Goal: Task Accomplishment & Management: Use online tool/utility

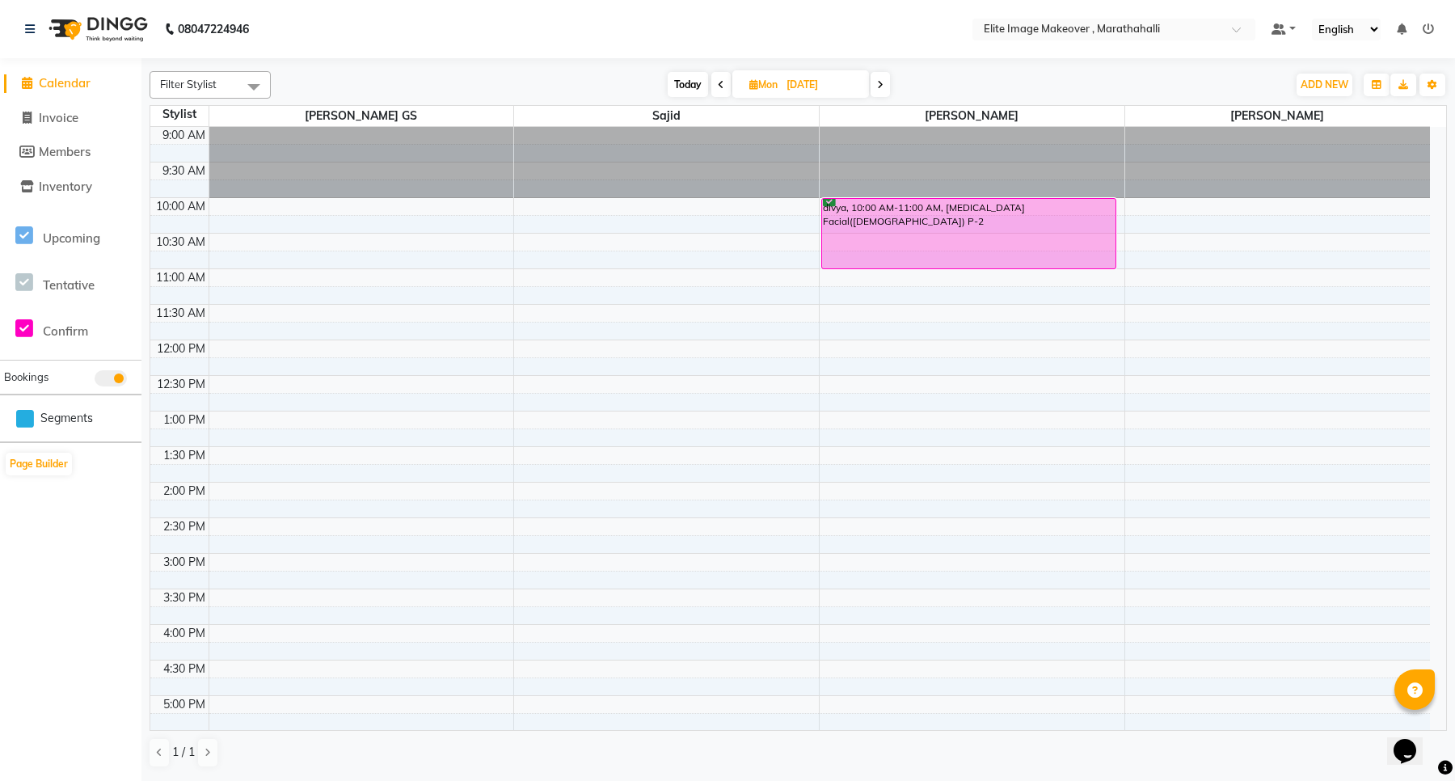
scroll to position [332, 0]
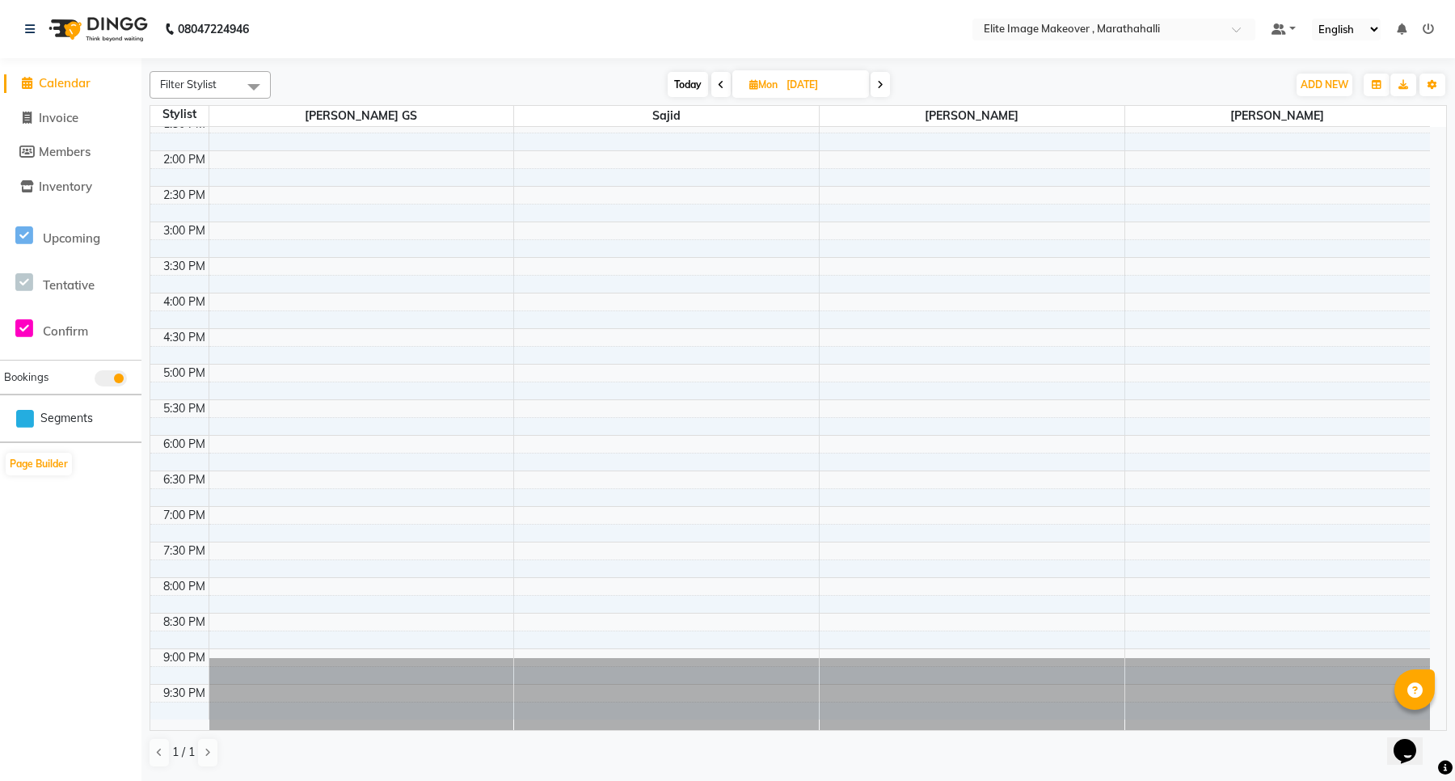
click at [624, 673] on div at bounding box center [666, 694] width 305 height 72
click at [635, 685] on div at bounding box center [666, 694] width 305 height 72
click at [694, 685] on div at bounding box center [666, 694] width 305 height 72
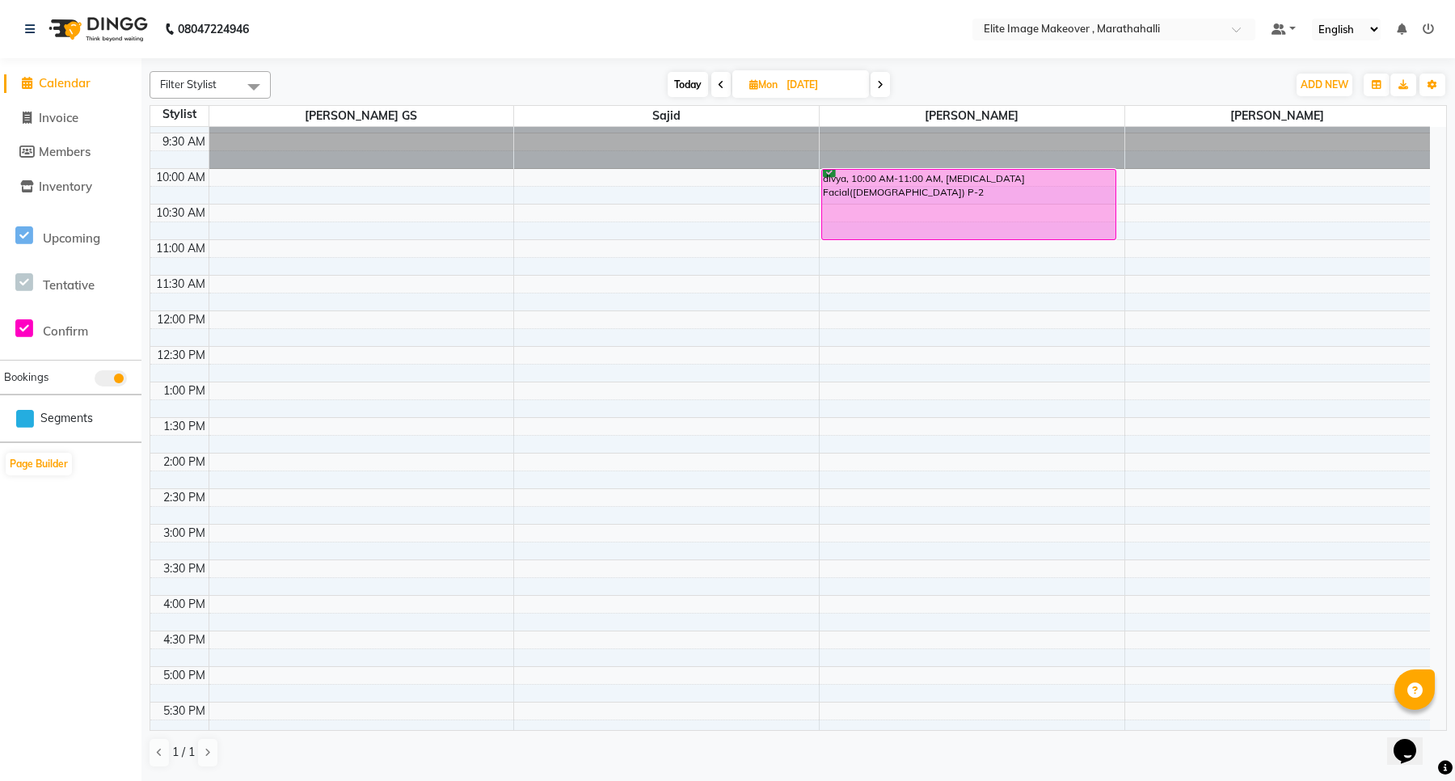
scroll to position [0, 0]
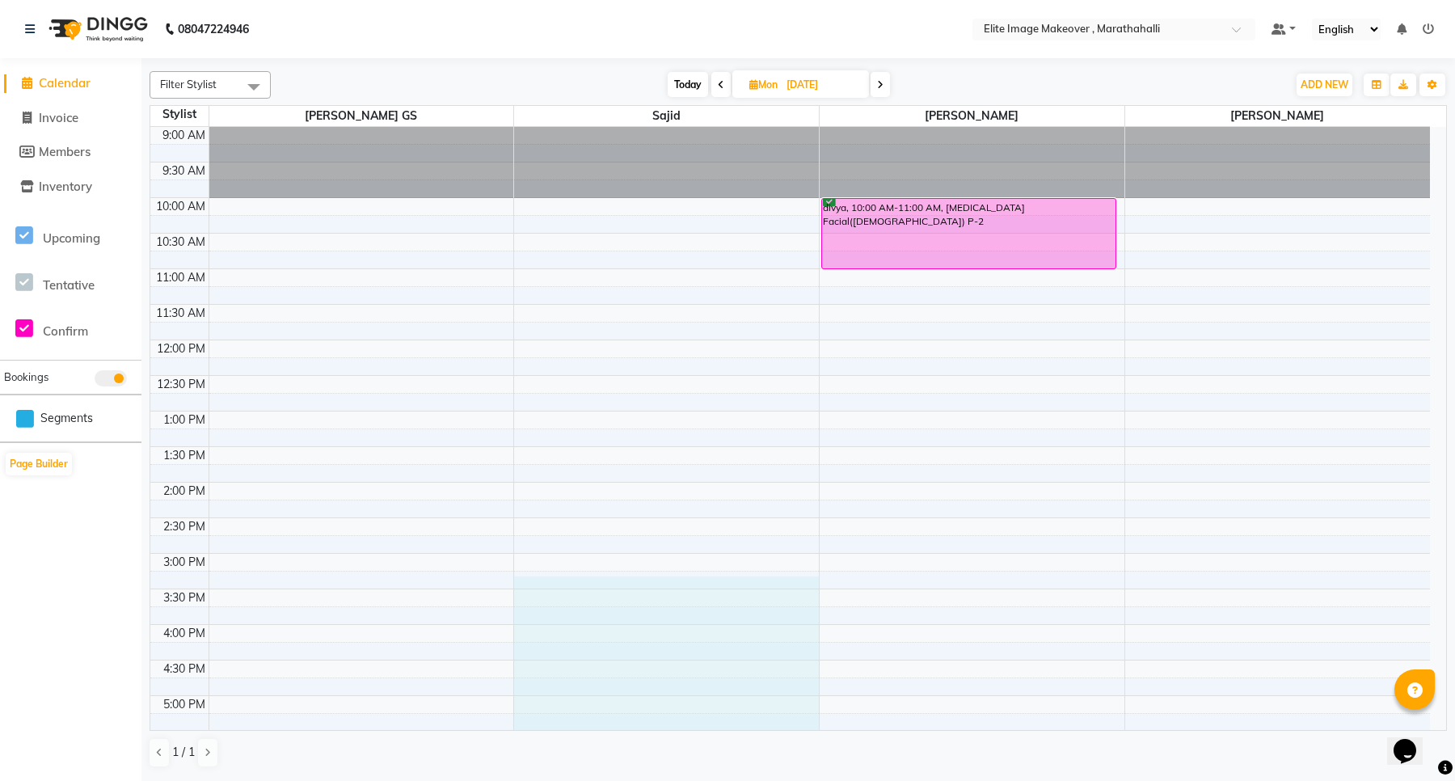
drag, startPoint x: 647, startPoint y: 643, endPoint x: 680, endPoint y: 720, distance: 83.6
click at [680, 720] on div "9:00 AM 9:30 AM 10:00 AM 10:30 AM 11:00 AM 11:30 AM 12:00 PM 12:30 PM 1:00 PM 1…" at bounding box center [790, 589] width 1280 height 924
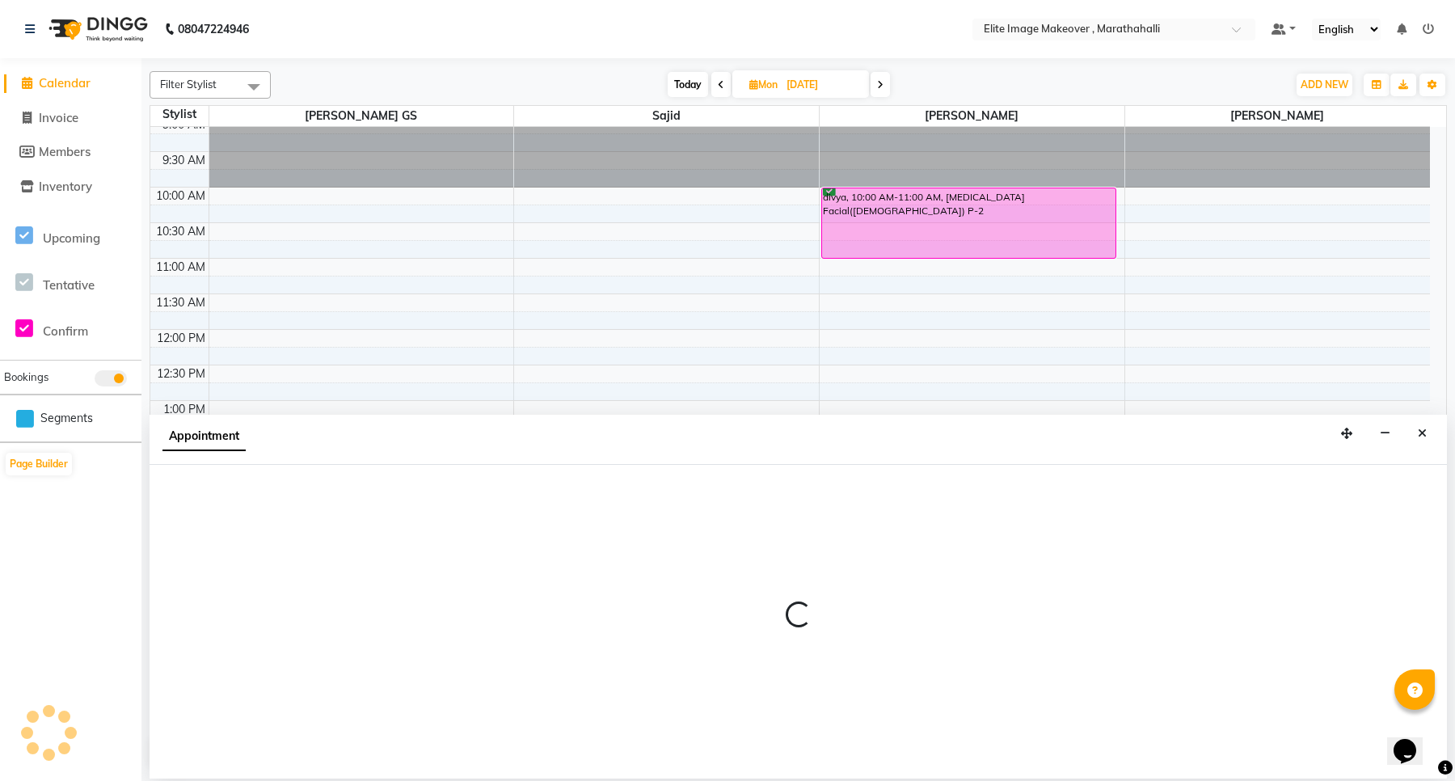
select select "88056"
select select "915"
select select "tentative"
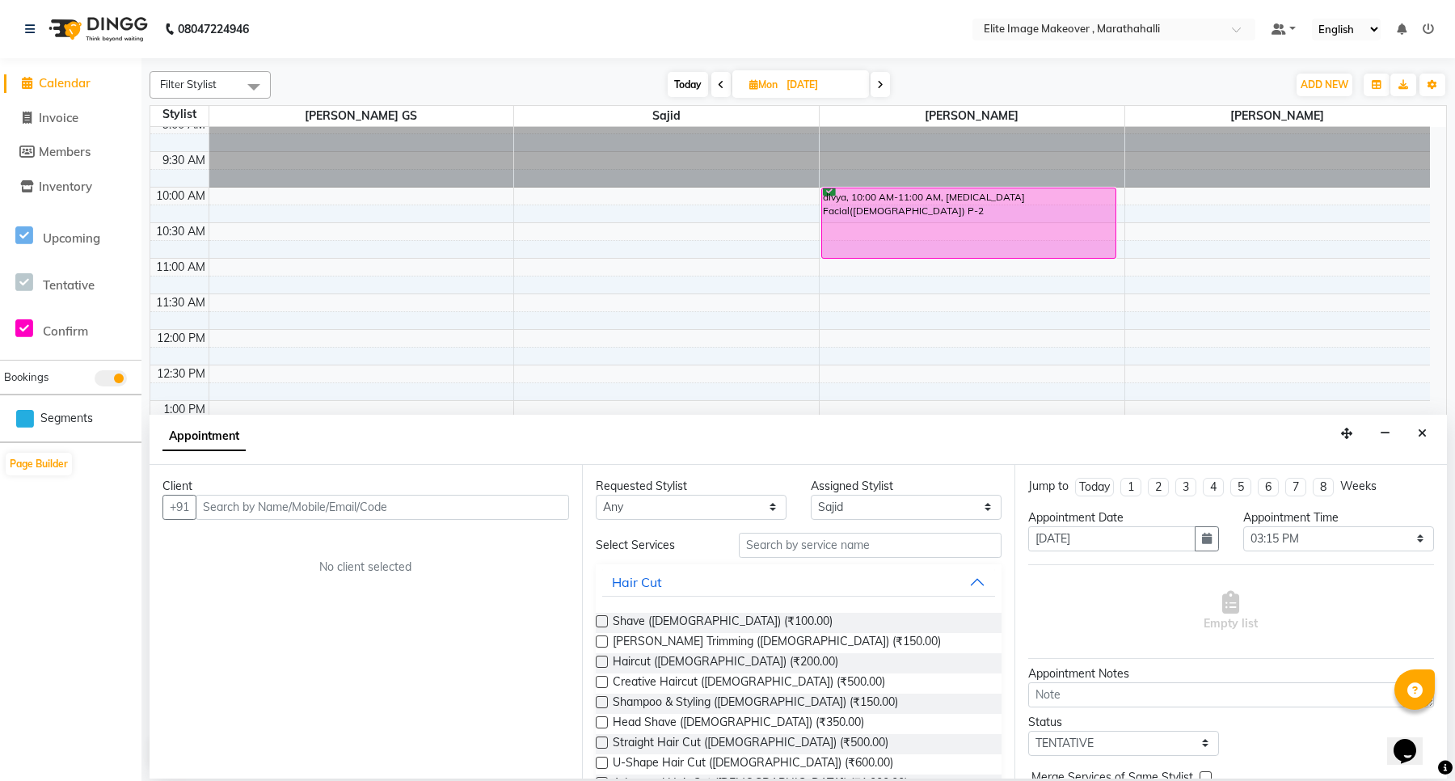
select select "service"
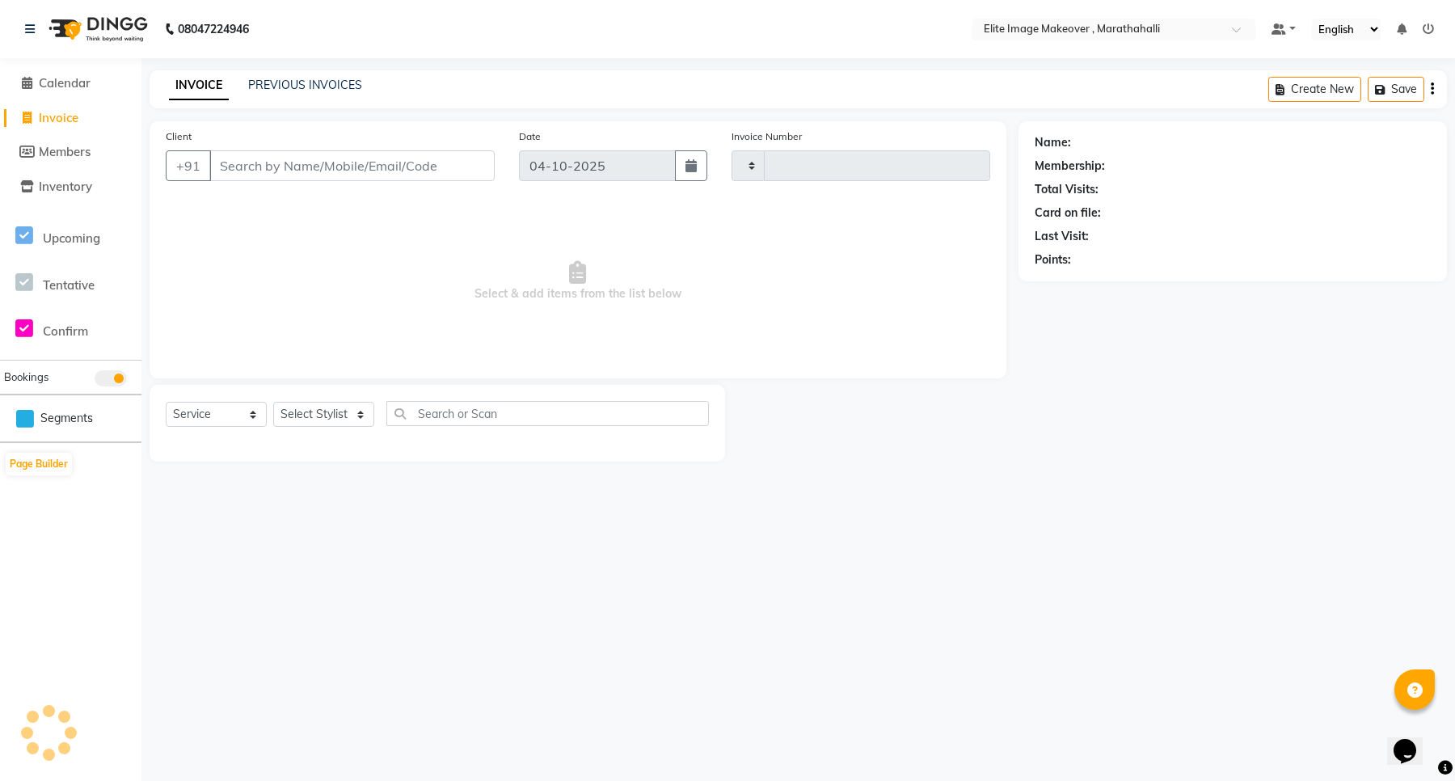
type input "1210"
select select "8005"
click at [36, 74] on span at bounding box center [27, 83] width 24 height 19
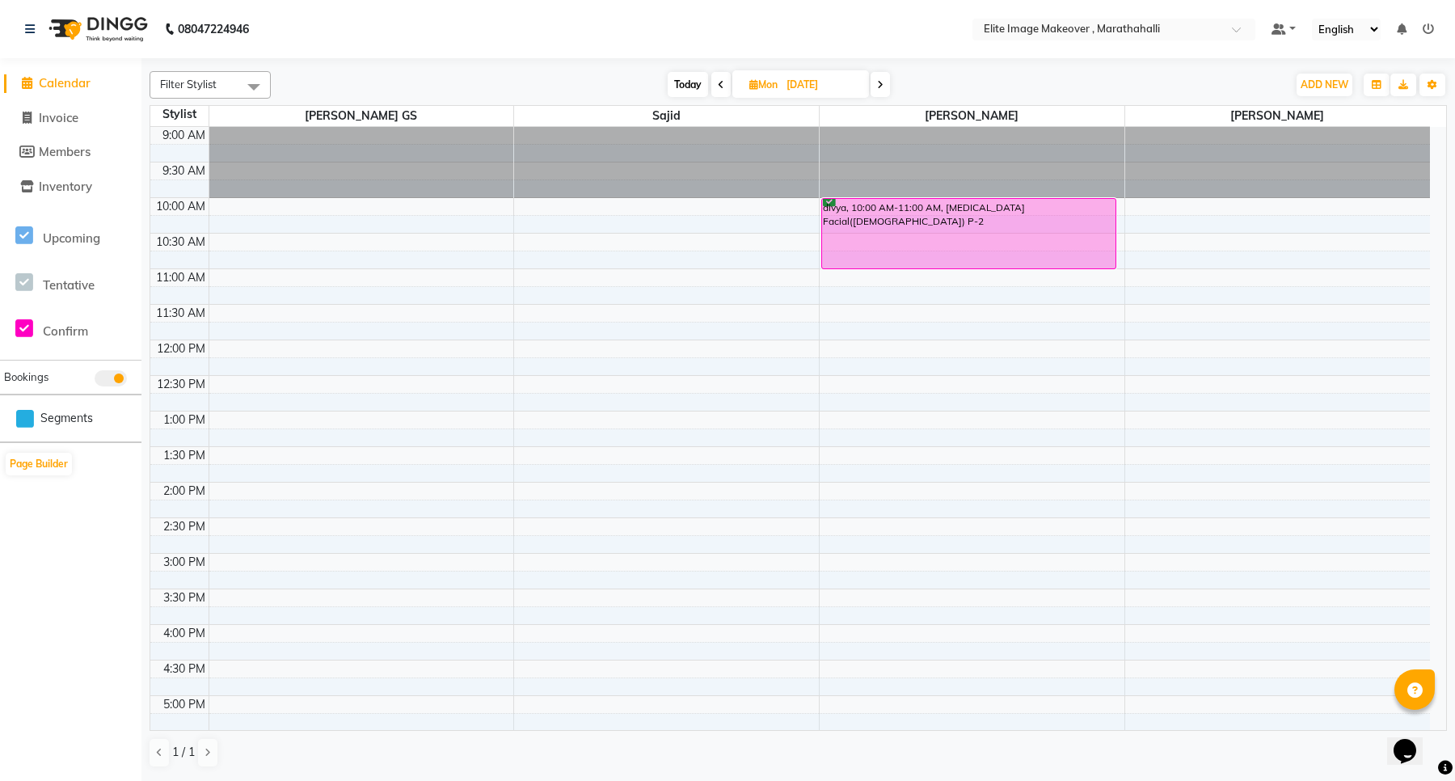
click at [716, 146] on div at bounding box center [666, 162] width 305 height 71
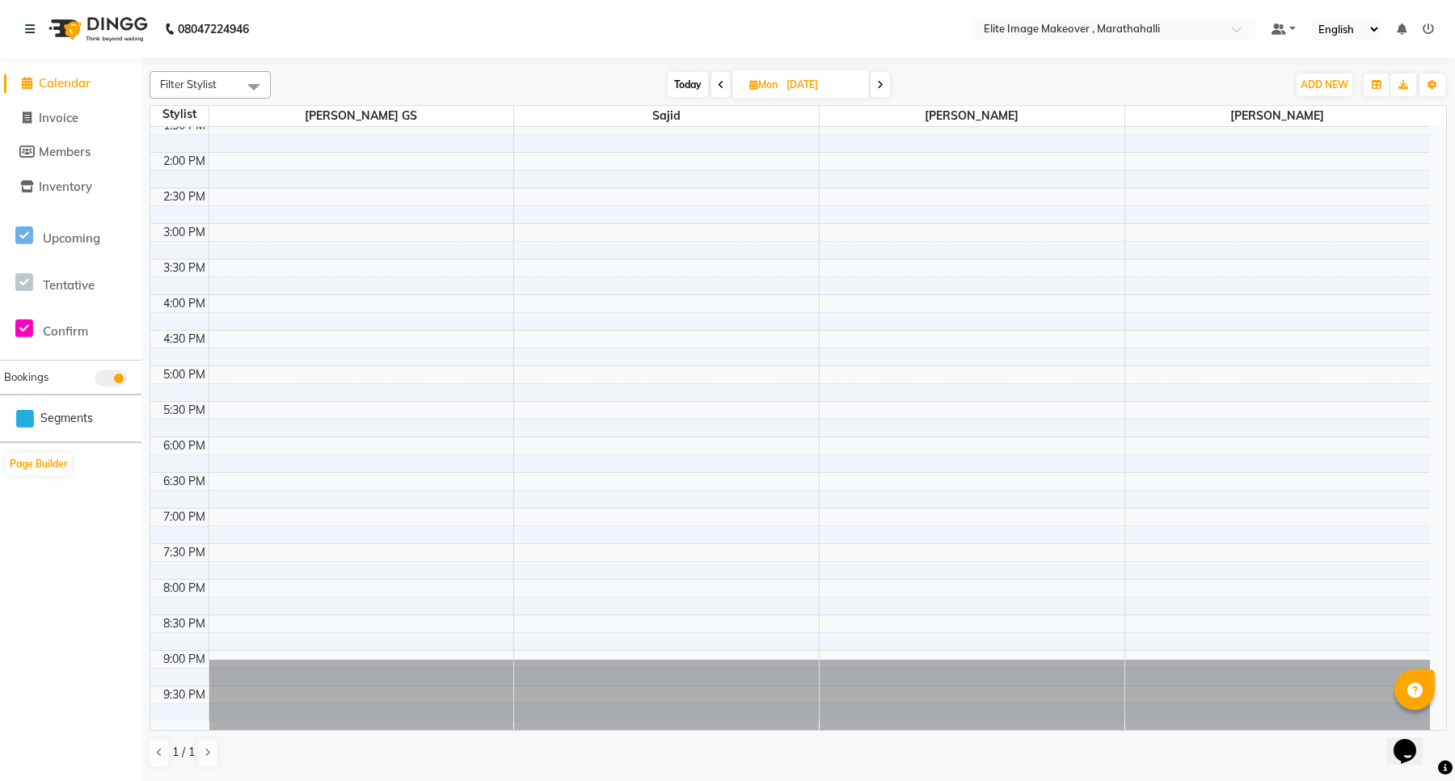
scroll to position [332, 0]
drag, startPoint x: 639, startPoint y: 684, endPoint x: 632, endPoint y: 693, distance: 11.5
click at [632, 693] on div at bounding box center [666, 694] width 305 height 72
select select "service"
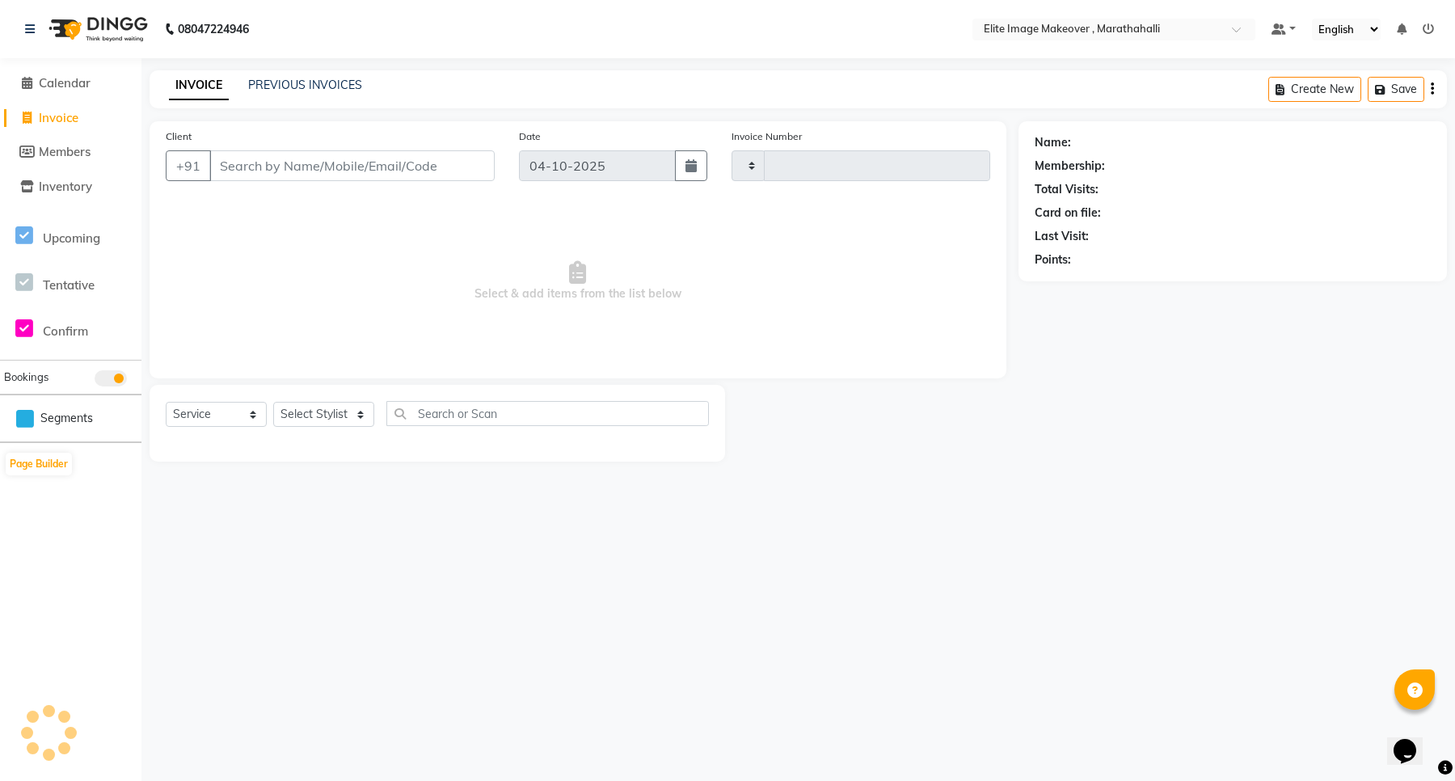
type input "1210"
select select "8005"
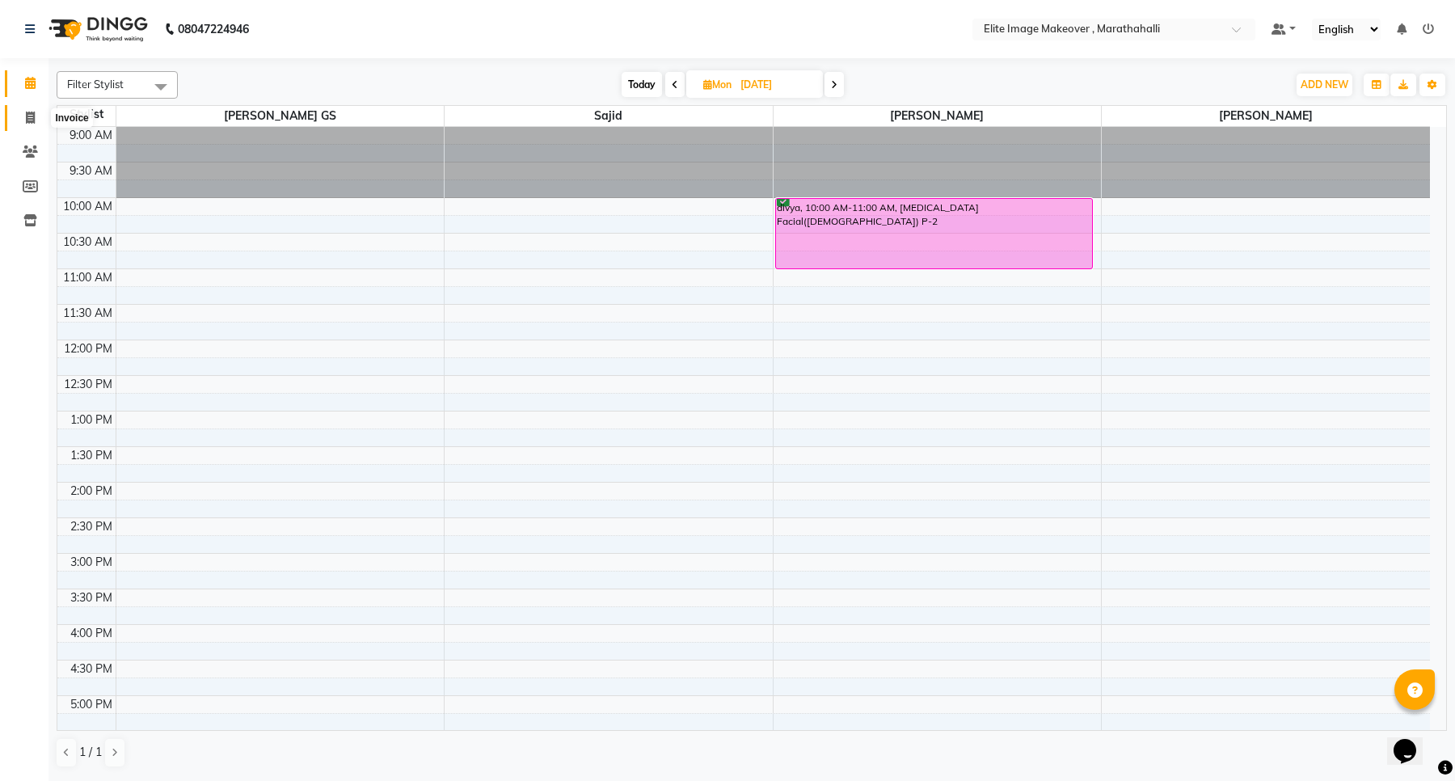
click at [32, 115] on icon at bounding box center [30, 118] width 9 height 12
select select "service"
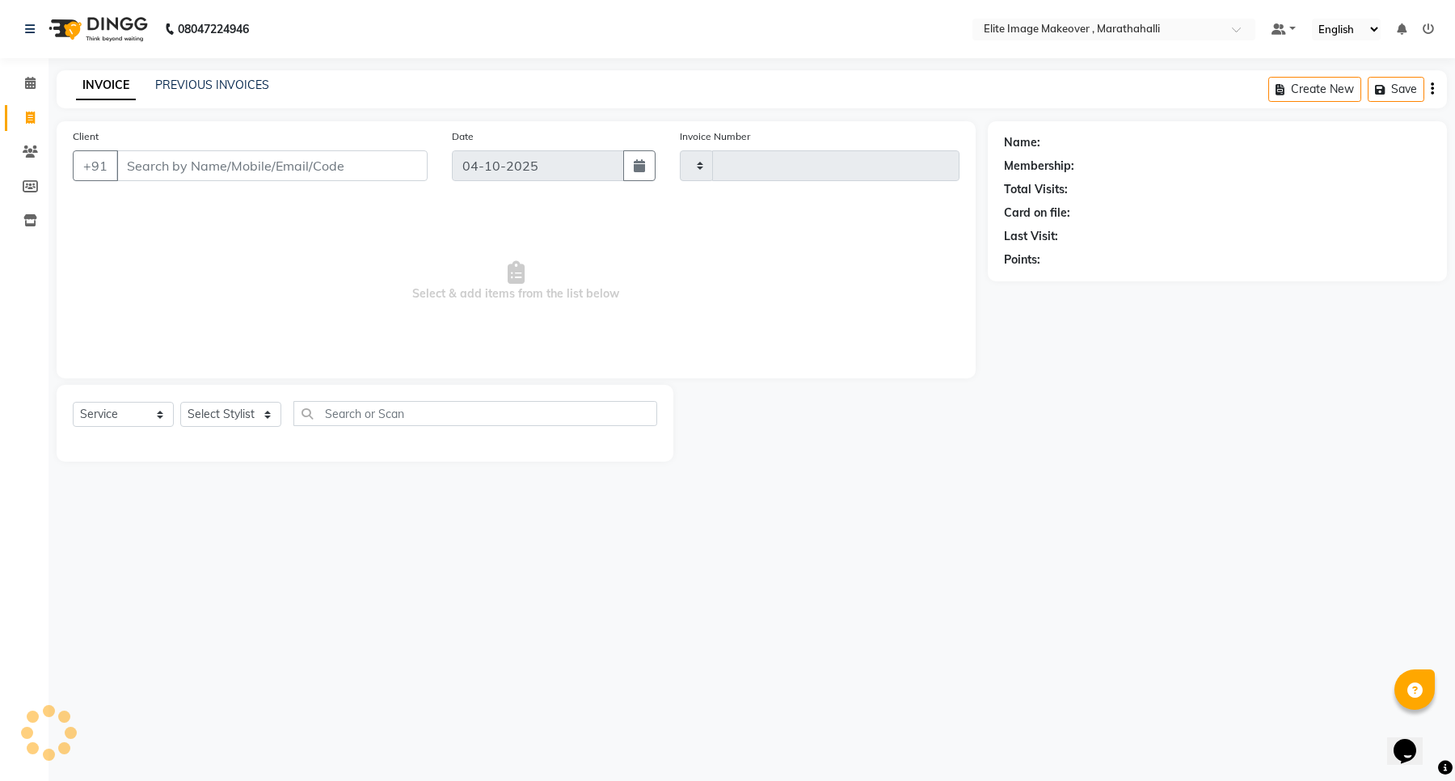
type input "1210"
select select "8005"
